Goal: Information Seeking & Learning: Check status

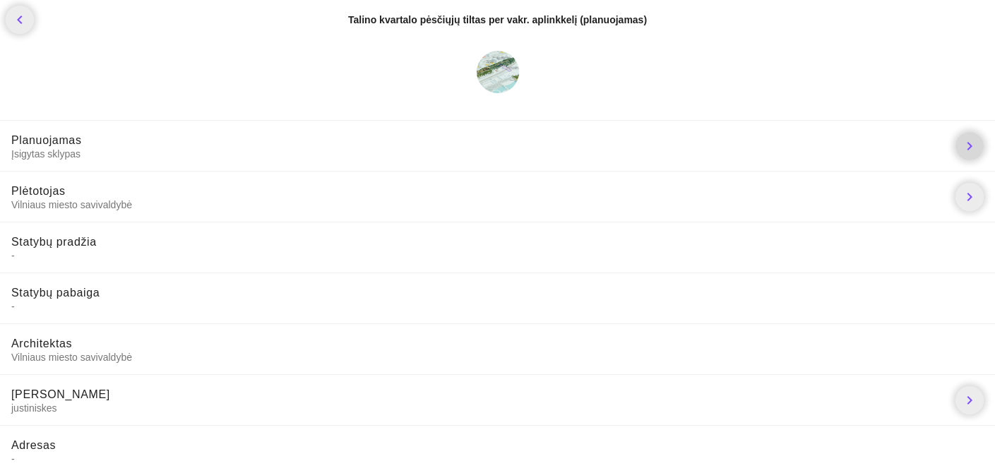
click at [968, 150] on icon "chevron_right" at bounding box center [969, 146] width 17 height 17
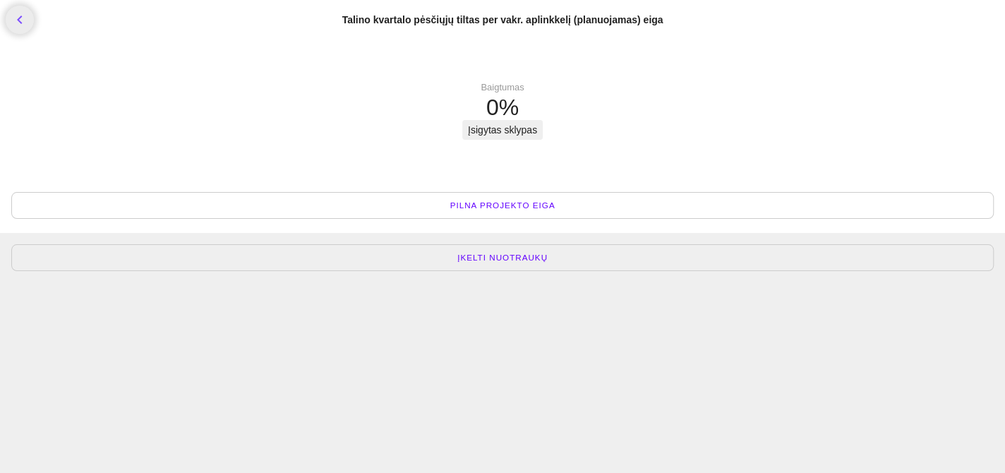
click at [506, 207] on span "Pilna projekto eiga" at bounding box center [502, 205] width 105 height 14
